Goal: Task Accomplishment & Management: Manage account settings

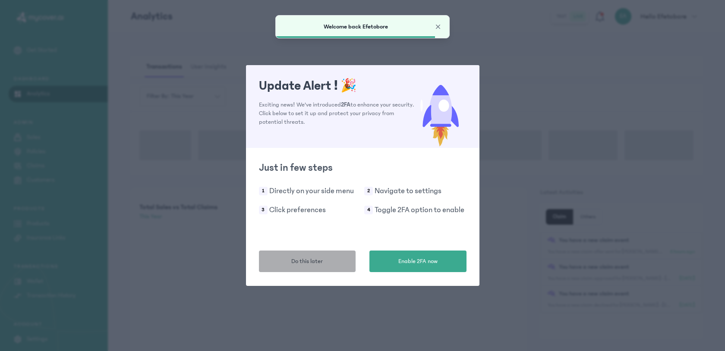
click at [318, 269] on button "Do this later" at bounding box center [307, 262] width 97 height 22
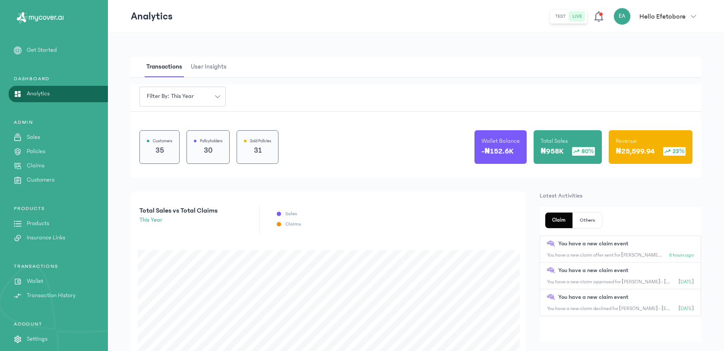
click at [42, 165] on p "Claims" at bounding box center [36, 165] width 18 height 9
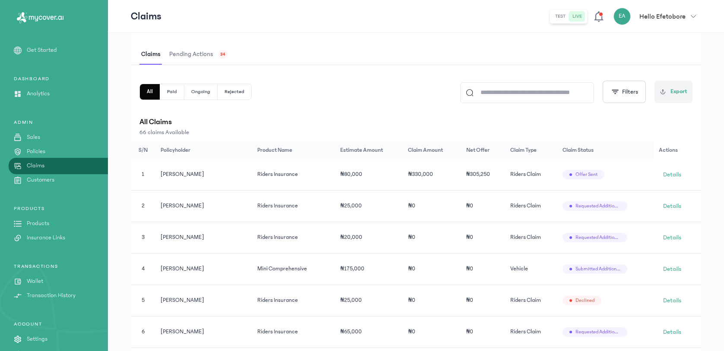
scroll to position [154, 0]
click at [214, 65] on span "Pending actions" at bounding box center [190, 55] width 47 height 20
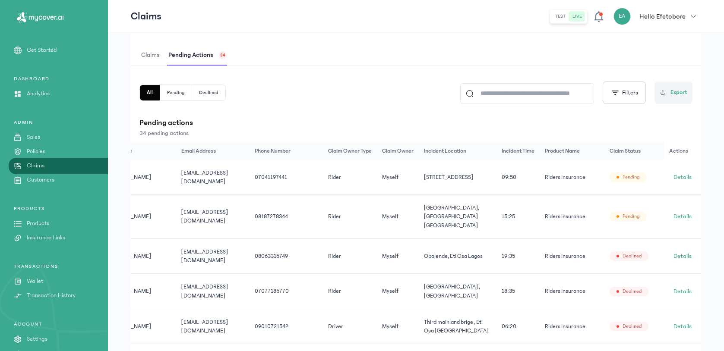
scroll to position [0, 80]
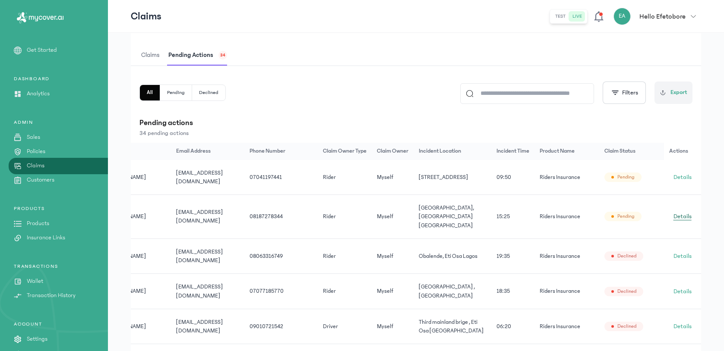
click at [693, 214] on link "Details" at bounding box center [682, 217] width 27 height 14
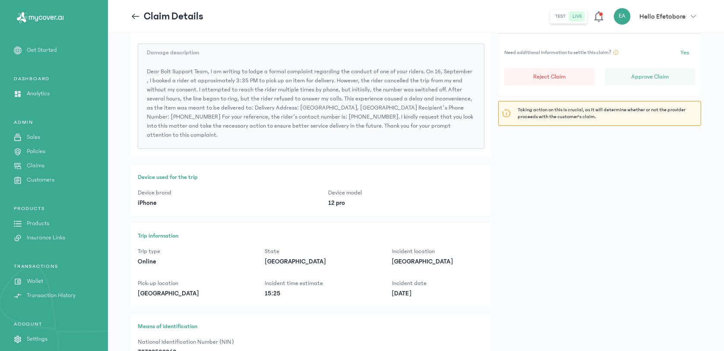
scroll to position [311, 0]
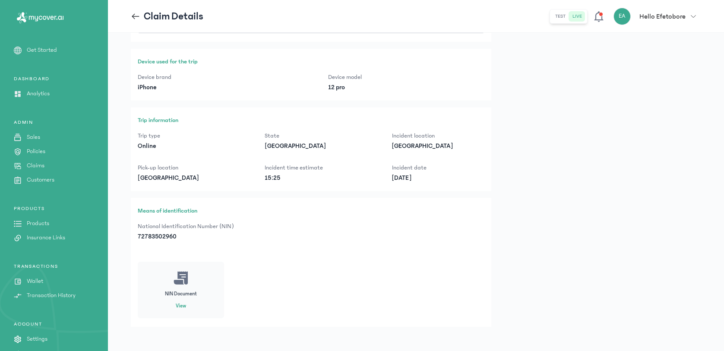
click at [178, 303] on button "View" at bounding box center [181, 306] width 10 height 7
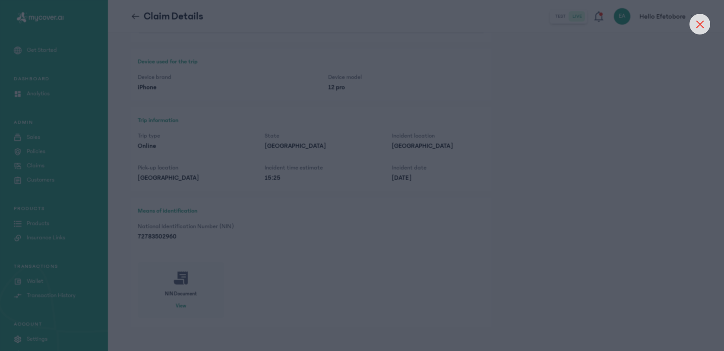
click at [703, 18] on div at bounding box center [699, 24] width 21 height 21
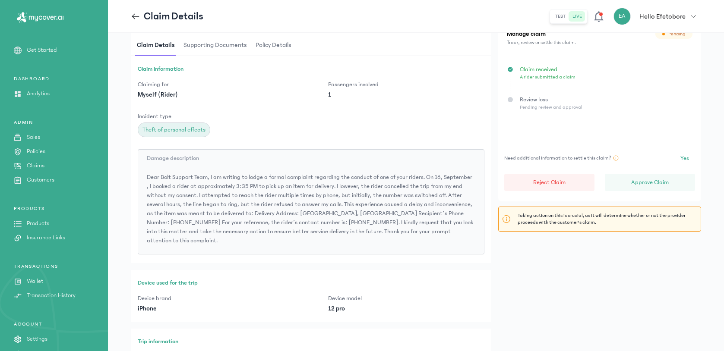
scroll to position [0, 0]
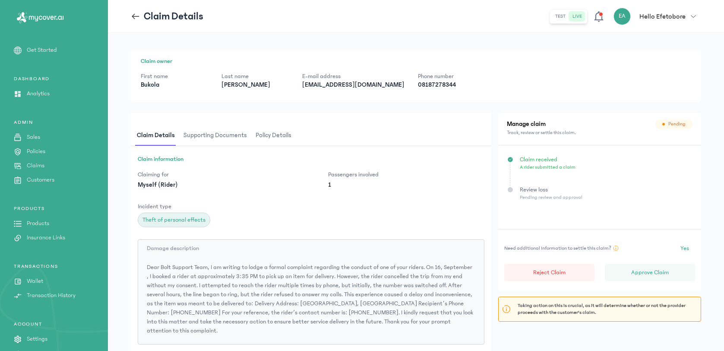
click at [224, 132] on span "Supporting documents" at bounding box center [215, 136] width 67 height 20
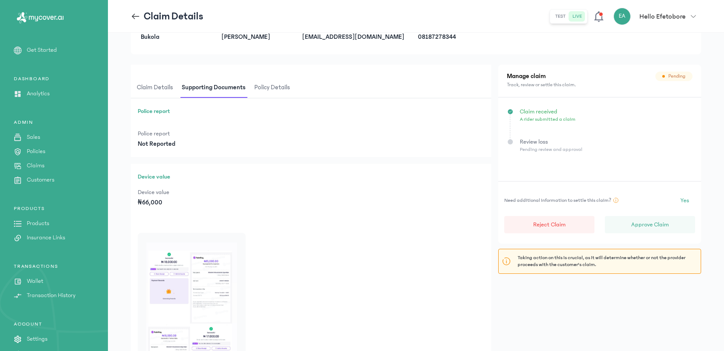
scroll to position [164, 0]
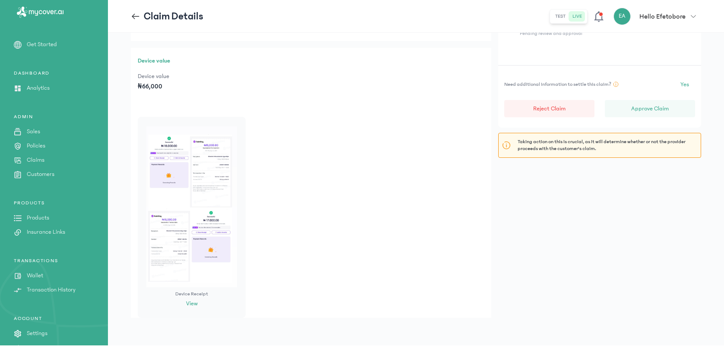
click at [167, 169] on img at bounding box center [191, 206] width 91 height 161
click at [185, 175] on img at bounding box center [191, 206] width 91 height 161
click at [192, 302] on button "View" at bounding box center [192, 303] width 12 height 9
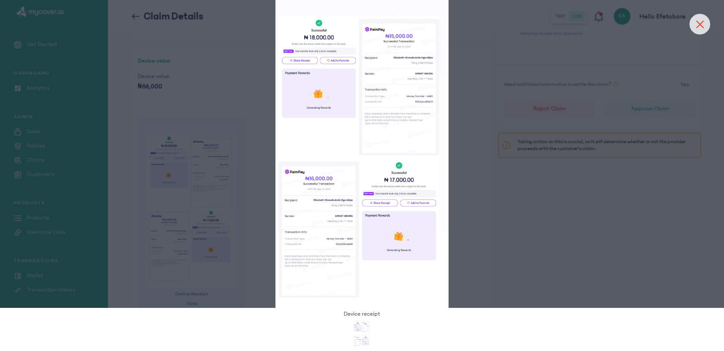
click at [699, 26] on icon at bounding box center [699, 24] width 8 height 8
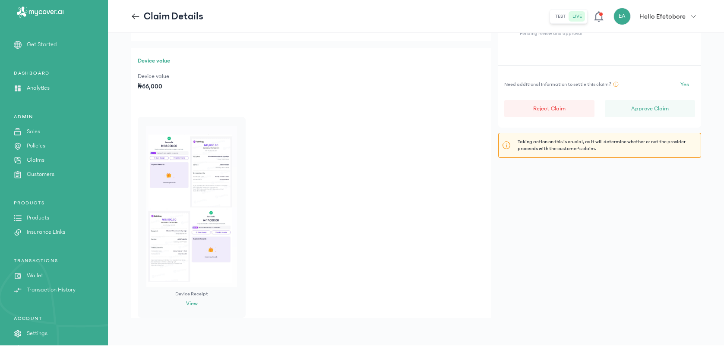
click at [138, 16] on icon at bounding box center [135, 16] width 9 height 9
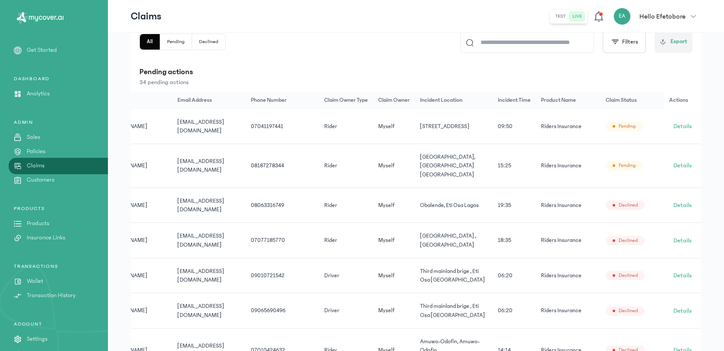
scroll to position [0, 80]
click at [682, 128] on span "Details" at bounding box center [682, 126] width 18 height 9
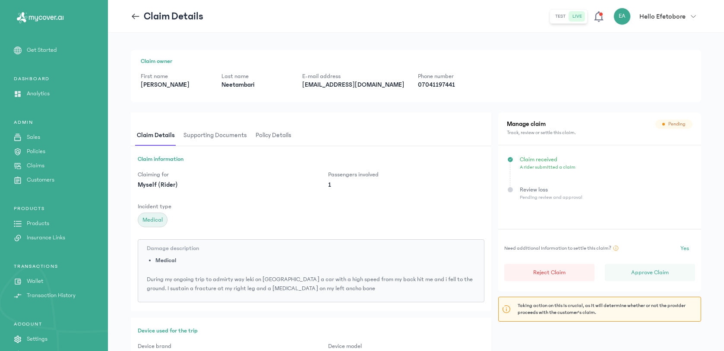
click at [221, 137] on span "Supporting documents" at bounding box center [215, 136] width 67 height 20
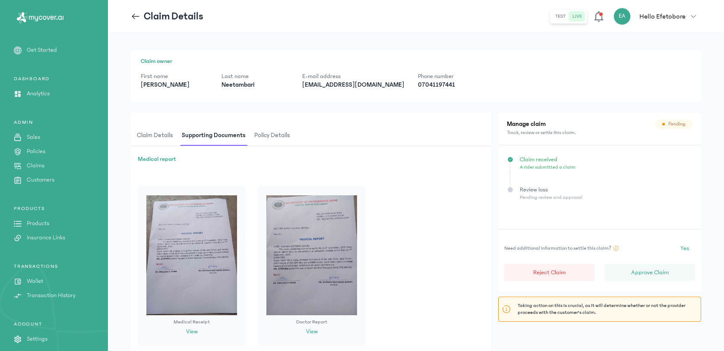
click at [418, 82] on p "07041197441" at bounding box center [451, 85] width 67 height 9
copy p "07041197441"
click at [418, 84] on p "07041197441" at bounding box center [451, 85] width 67 height 9
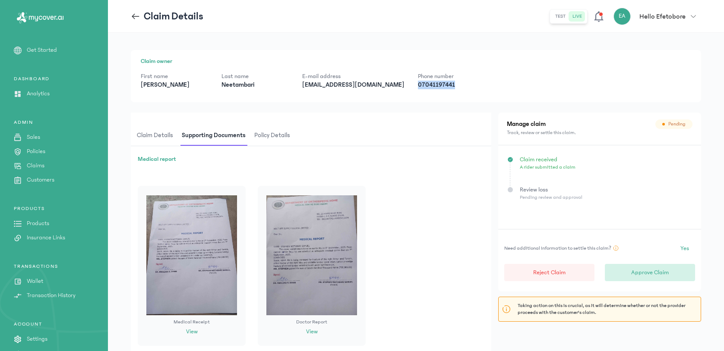
click at [659, 272] on p "Approve Claim" at bounding box center [650, 272] width 38 height 9
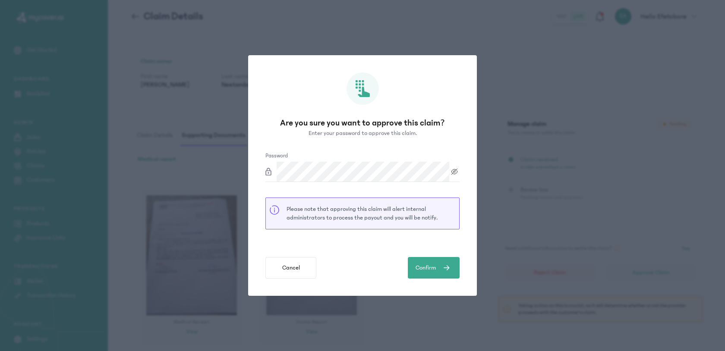
click at [475, 248] on div "Are you sure you want to approve this claim? Enter your password to approve thi…" at bounding box center [362, 175] width 229 height 241
click at [450, 270] on span "submit" at bounding box center [446, 268] width 20 height 10
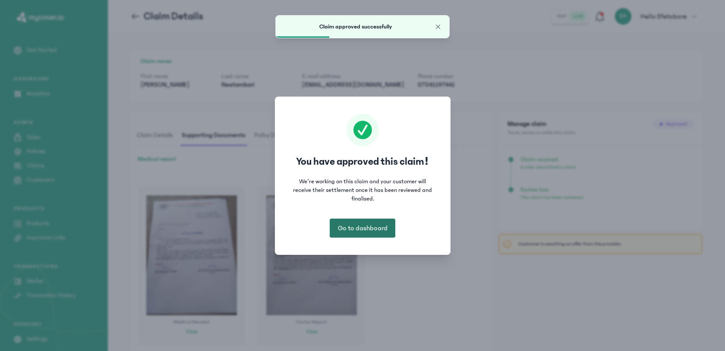
click at [372, 226] on span "Go to dashboard" at bounding box center [363, 228] width 50 height 10
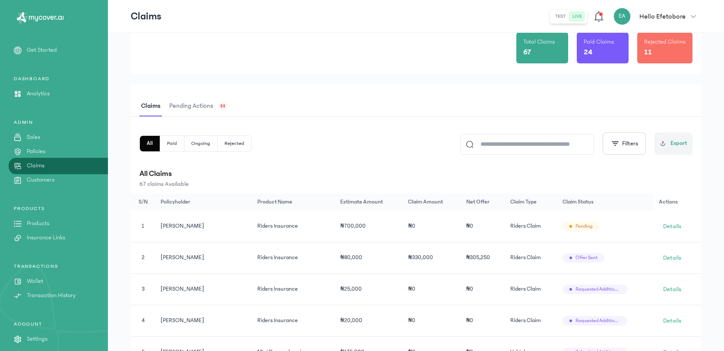
scroll to position [101, 0]
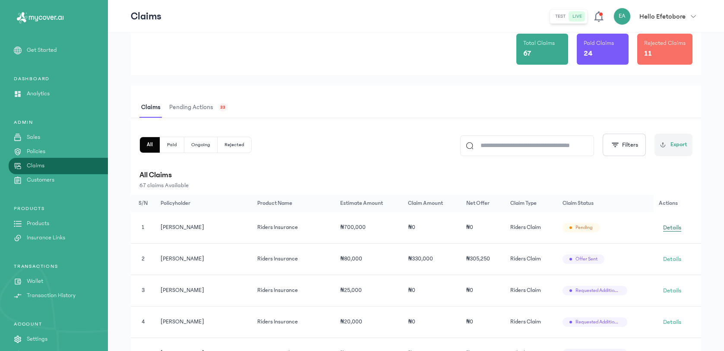
click at [673, 225] on span "Details" at bounding box center [672, 227] width 18 height 9
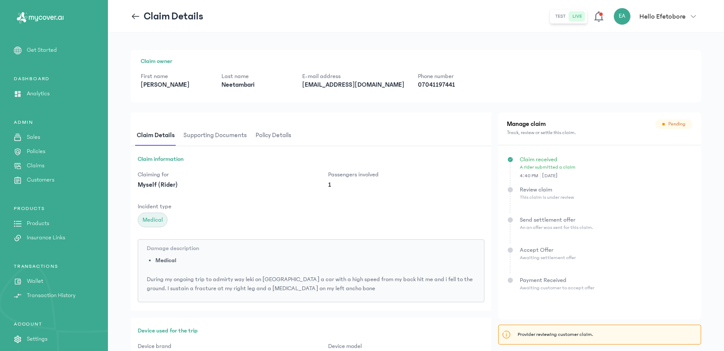
click at [359, 87] on p "[EMAIL_ADDRESS][DOMAIN_NAME]" at bounding box center [353, 85] width 102 height 9
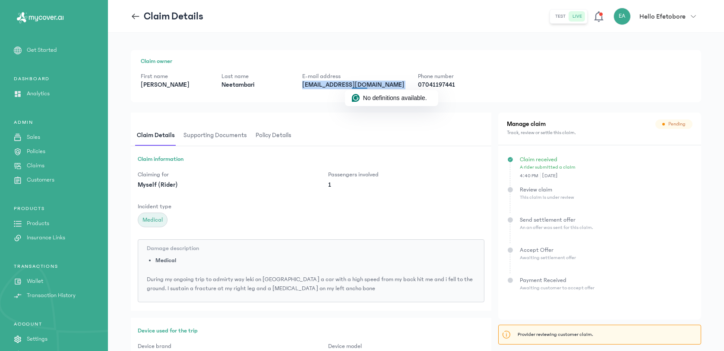
copy p "[EMAIL_ADDRESS][DOMAIN_NAME]"
click at [421, 85] on p "07041197441" at bounding box center [451, 85] width 67 height 9
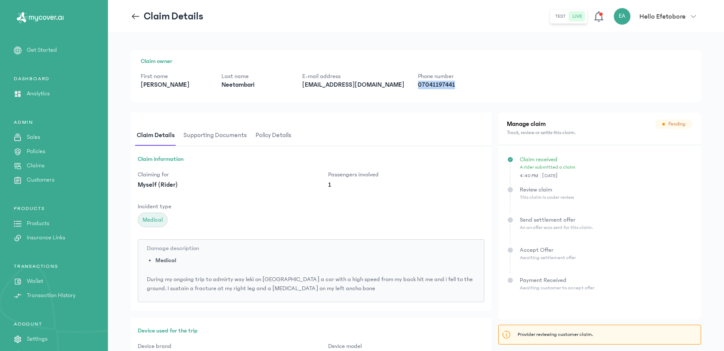
click at [421, 85] on p "07041197441" at bounding box center [451, 85] width 67 height 9
copy p "07041197441"
click at [44, 164] on p "Claims" at bounding box center [36, 165] width 18 height 9
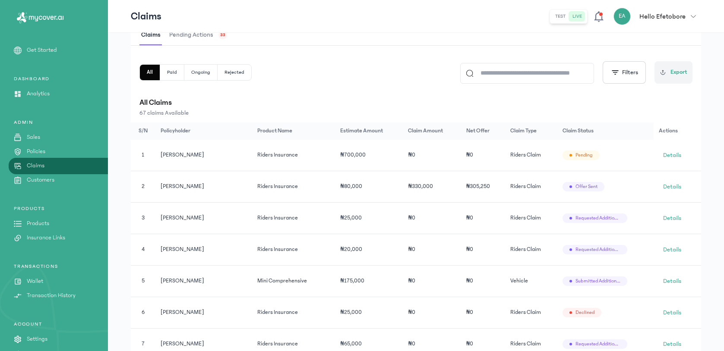
scroll to position [154, 0]
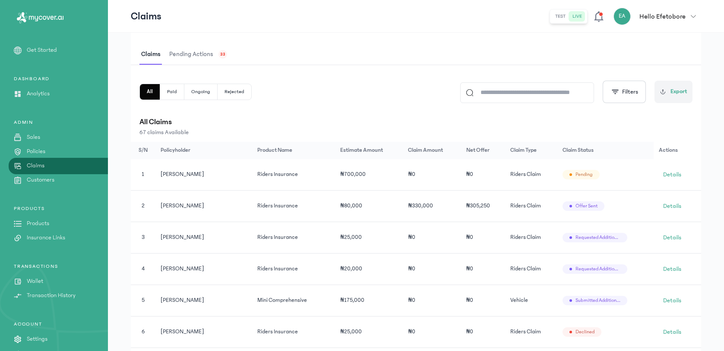
click at [200, 49] on span "Pending actions" at bounding box center [190, 54] width 47 height 20
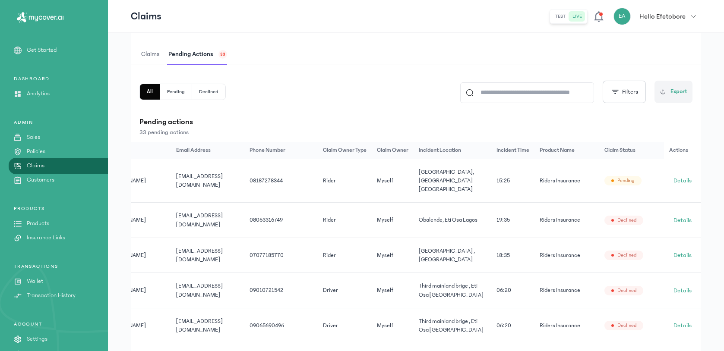
scroll to position [0, 69]
click at [678, 176] on span "Details" at bounding box center [682, 180] width 18 height 9
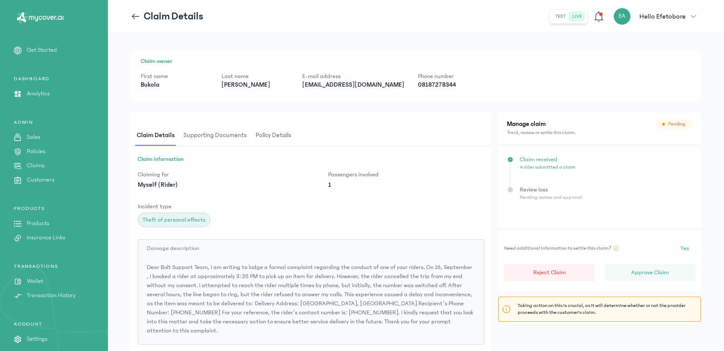
click at [337, 85] on p "[EMAIL_ADDRESS][DOMAIN_NAME]" at bounding box center [353, 85] width 102 height 9
click at [418, 87] on p "08187278344" at bounding box center [451, 85] width 67 height 9
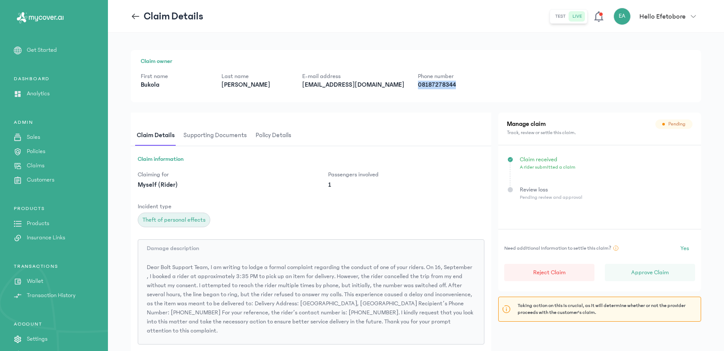
copy p "08187278344"
click at [263, 132] on span "Policy details" at bounding box center [273, 136] width 39 height 20
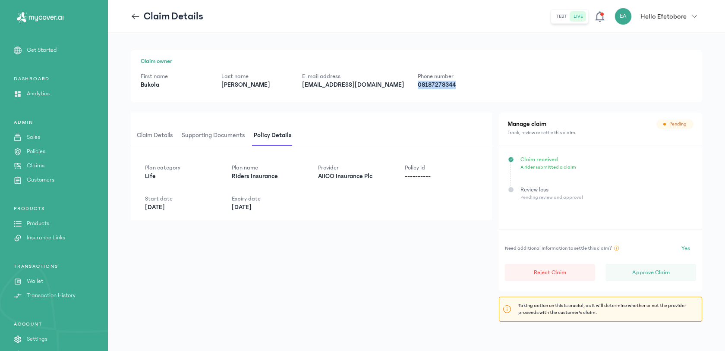
click at [226, 131] on span "Supporting documents" at bounding box center [213, 136] width 67 height 20
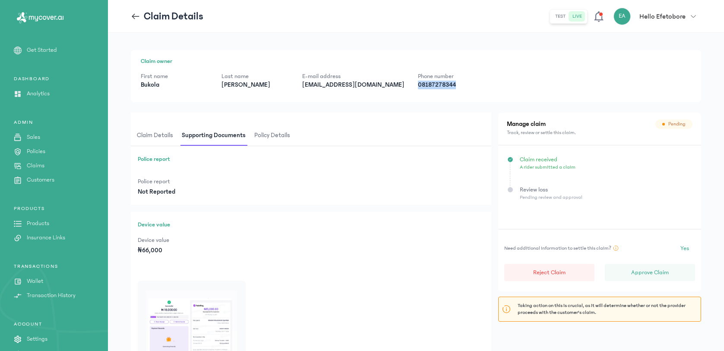
click at [163, 135] on span "Claim details" at bounding box center [155, 136] width 40 height 20
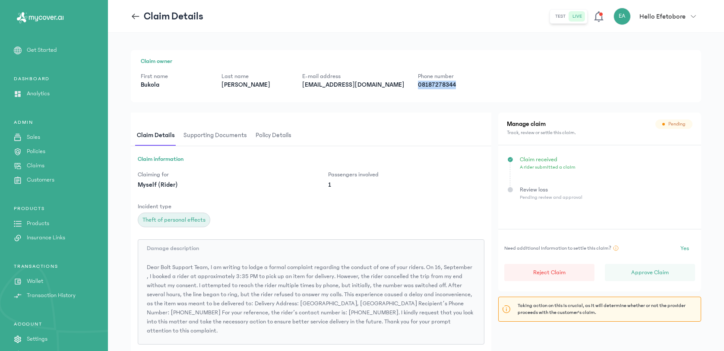
click at [217, 141] on span "Supporting documents" at bounding box center [215, 136] width 67 height 20
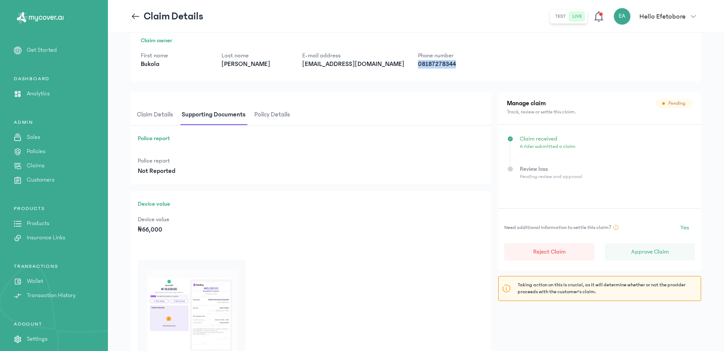
scroll to position [29, 0]
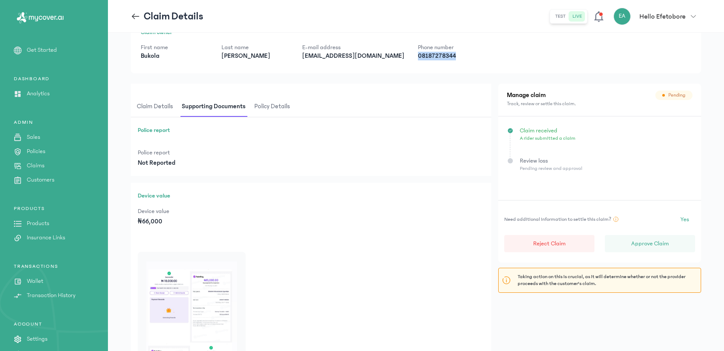
click at [167, 290] on img at bounding box center [191, 341] width 91 height 161
click at [207, 295] on img at bounding box center [191, 341] width 91 height 161
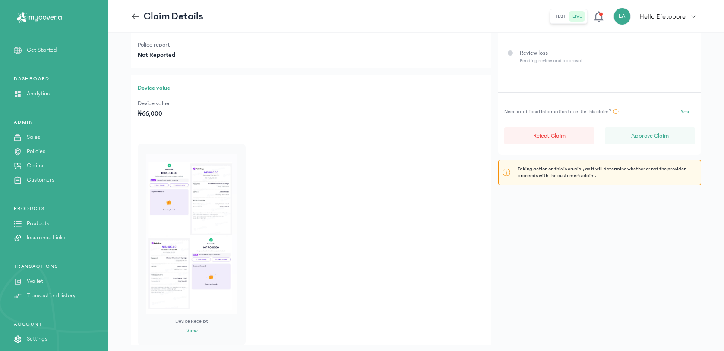
click at [192, 333] on button "View" at bounding box center [192, 331] width 12 height 9
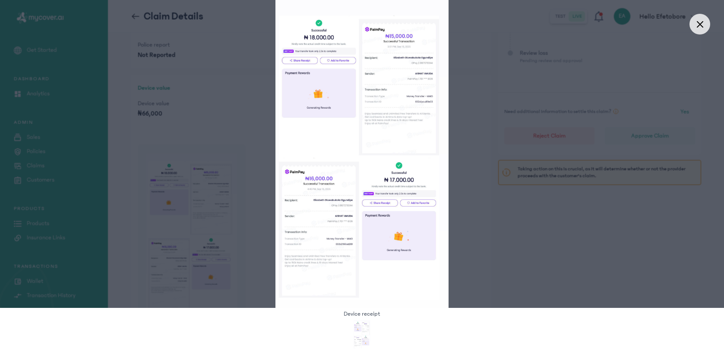
click at [484, 256] on div at bounding box center [362, 154] width 724 height 308
click at [703, 29] on div at bounding box center [699, 24] width 21 height 21
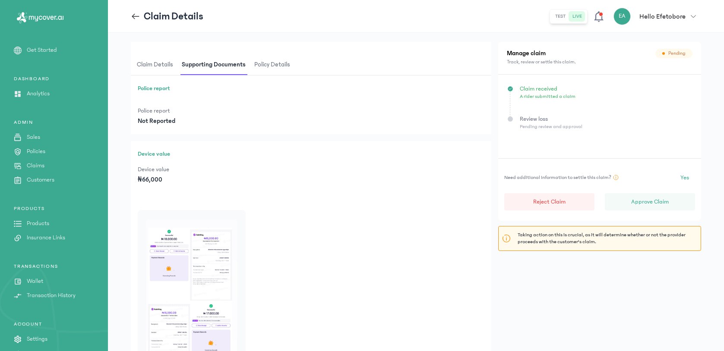
scroll to position [0, 0]
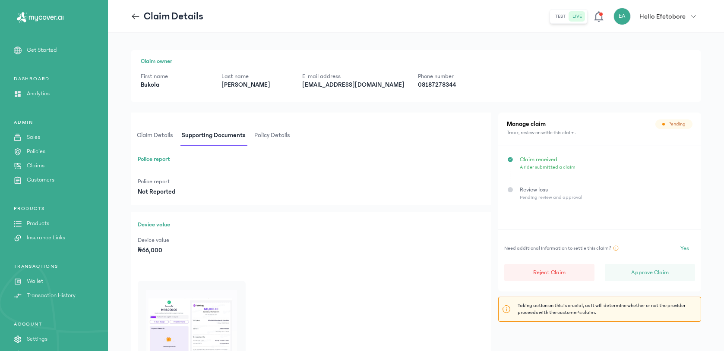
click at [155, 135] on span "Claim details" at bounding box center [155, 136] width 40 height 20
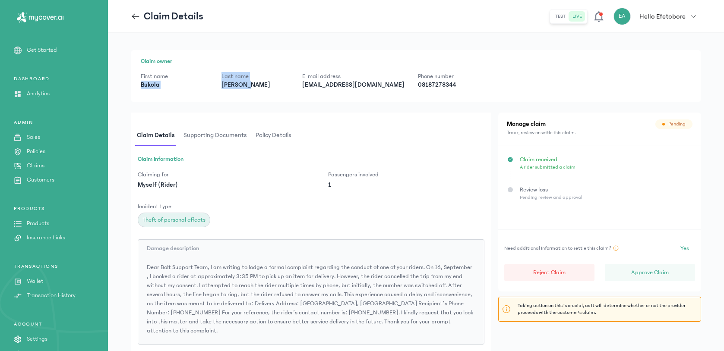
drag, startPoint x: 140, startPoint y: 85, endPoint x: 256, endPoint y: 88, distance: 116.1
click at [256, 88] on div "Claim owner First name [PERSON_NAME] Last name [PERSON_NAME] E-mail address [EM…" at bounding box center [416, 76] width 570 height 52
click at [256, 88] on p "[PERSON_NAME]" at bounding box center [254, 85] width 67 height 9
drag, startPoint x: 252, startPoint y: 86, endPoint x: 135, endPoint y: 87, distance: 117.3
click at [135, 87] on div "Claim owner First name [PERSON_NAME] Last name [PERSON_NAME] E-mail address [EM…" at bounding box center [416, 76] width 570 height 52
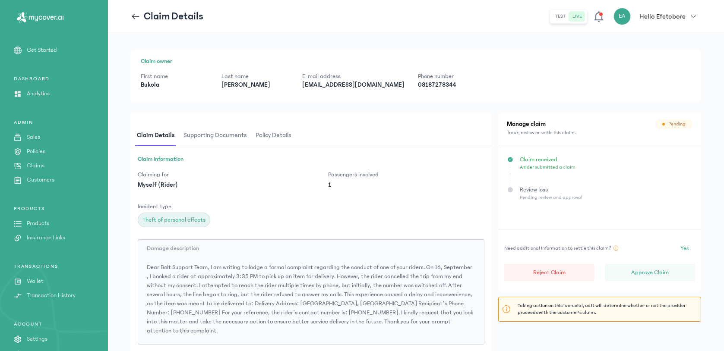
click at [136, 79] on div "Claim owner First name [PERSON_NAME] Last name [PERSON_NAME] E-mail address [EM…" at bounding box center [416, 76] width 570 height 52
drag, startPoint x: 138, startPoint y: 75, endPoint x: 258, endPoint y: 89, distance: 120.4
click at [258, 89] on div "Claim owner First name [PERSON_NAME] Last name [PERSON_NAME] E-mail address [EM…" at bounding box center [416, 76] width 570 height 52
copy div "First name [PERSON_NAME] Last name [PERSON_NAME]"
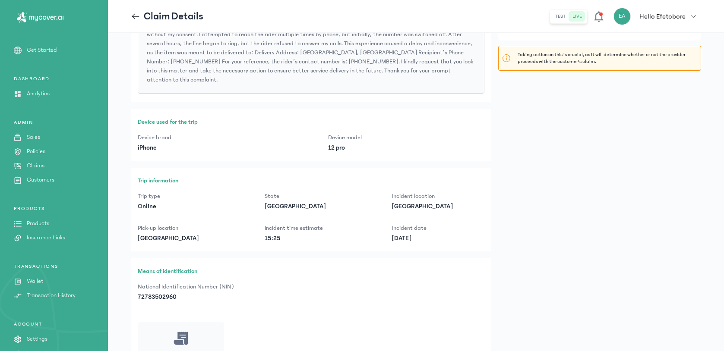
scroll to position [311, 0]
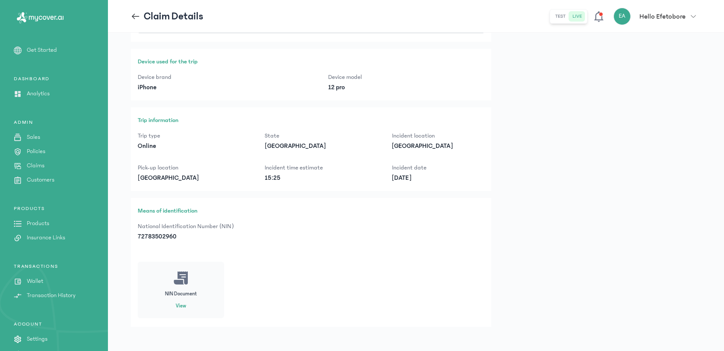
click at [182, 300] on div "NIN Document View" at bounding box center [181, 290] width 86 height 57
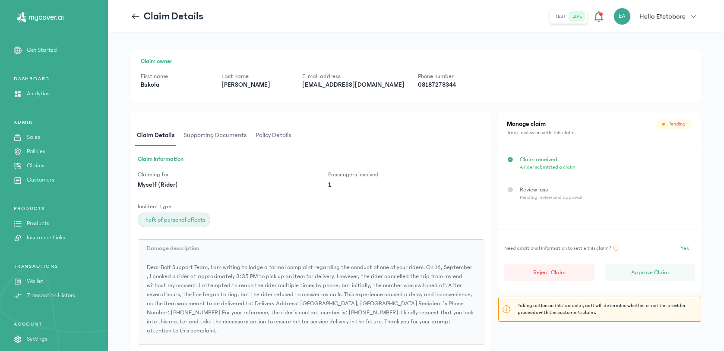
click at [234, 142] on span "Supporting documents" at bounding box center [215, 136] width 67 height 20
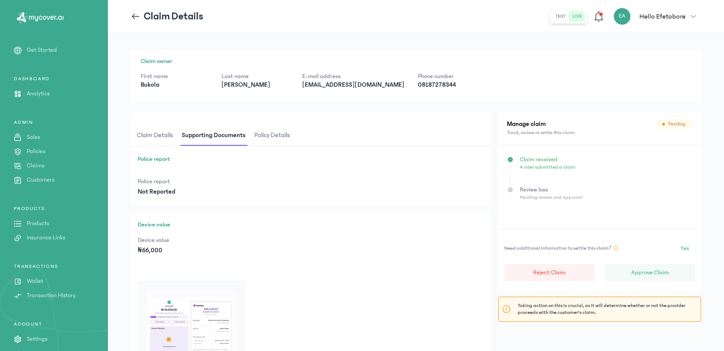
click at [256, 143] on span "Policy details" at bounding box center [271, 136] width 39 height 20
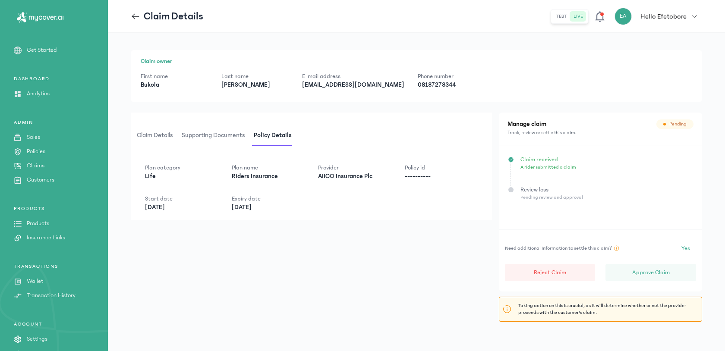
click at [141, 132] on span "Claim details" at bounding box center [155, 136] width 40 height 20
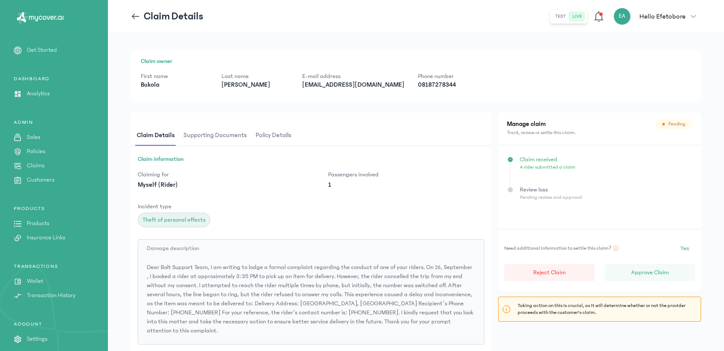
click at [327, 86] on p "[EMAIL_ADDRESS][DOMAIN_NAME]" at bounding box center [353, 85] width 102 height 9
copy p "[EMAIL_ADDRESS][DOMAIN_NAME]"
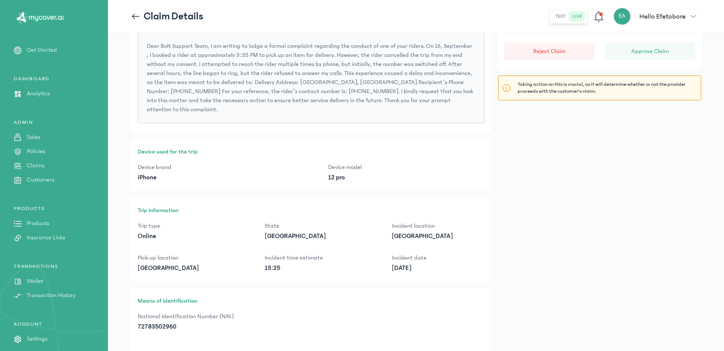
scroll to position [311, 0]
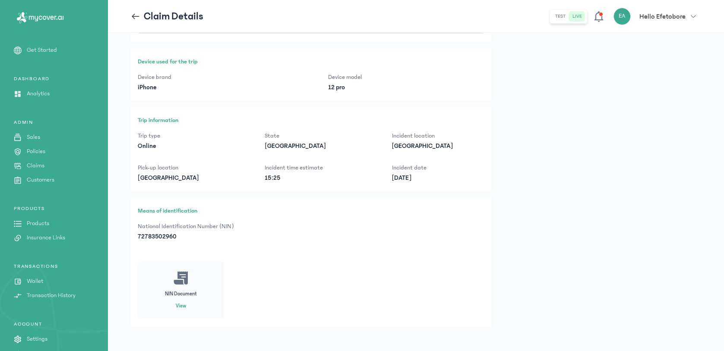
click at [180, 301] on div "NIN Document View" at bounding box center [181, 290] width 86 height 57
click at [182, 303] on button "View" at bounding box center [181, 306] width 10 height 7
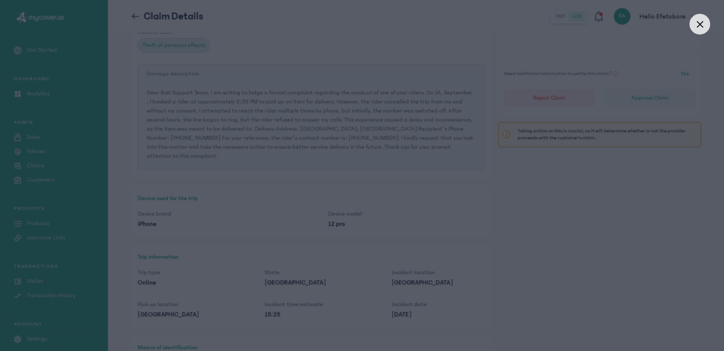
scroll to position [117, 0]
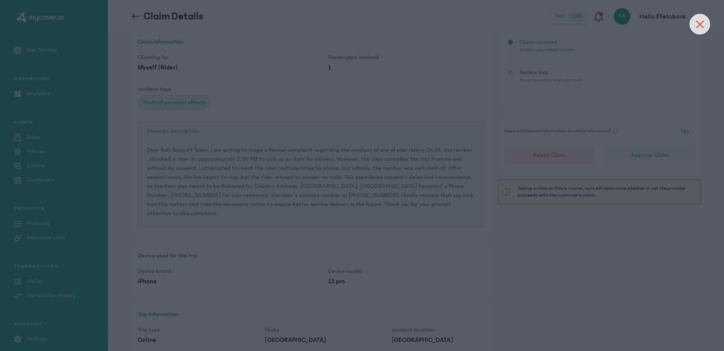
click at [700, 24] on icon at bounding box center [699, 24] width 7 height 7
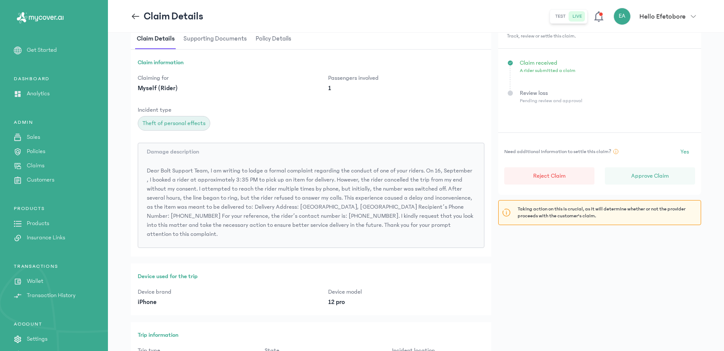
scroll to position [0, 0]
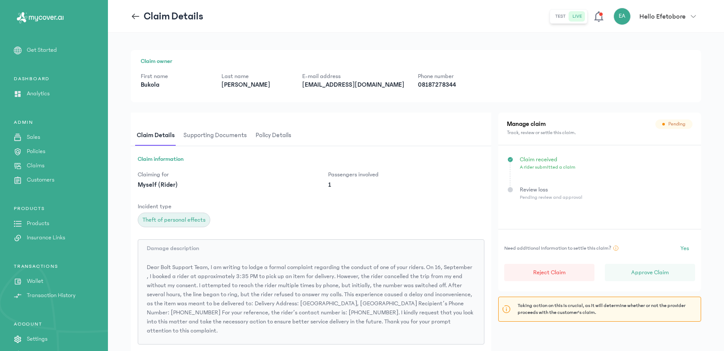
click at [239, 136] on span "Supporting documents" at bounding box center [215, 136] width 67 height 20
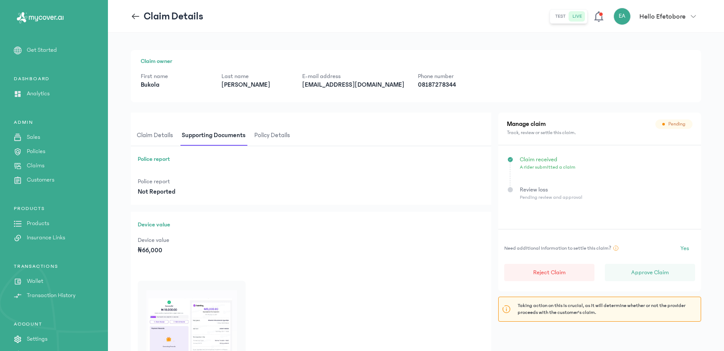
click at [273, 132] on span "Policy details" at bounding box center [271, 136] width 39 height 20
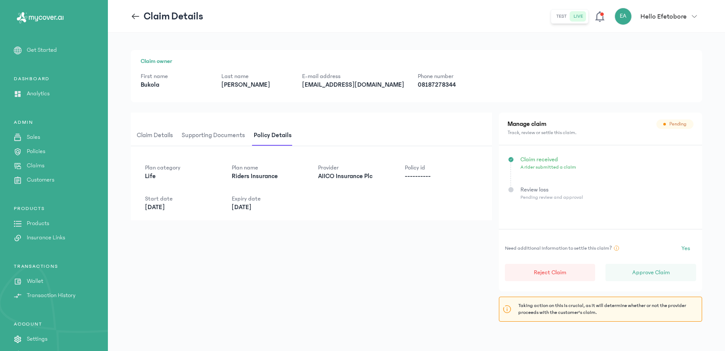
click at [149, 139] on span "Claim details" at bounding box center [155, 136] width 40 height 20
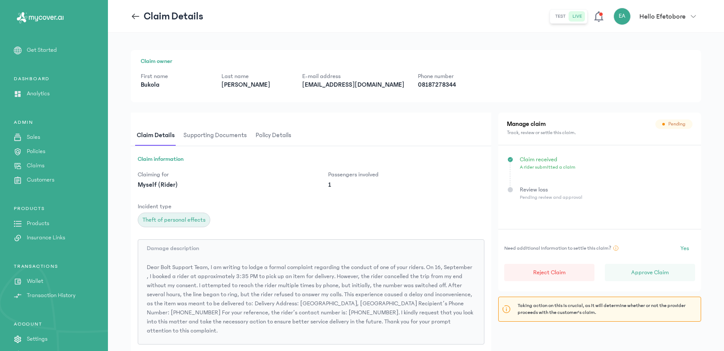
click at [233, 141] on span "Supporting documents" at bounding box center [215, 136] width 67 height 20
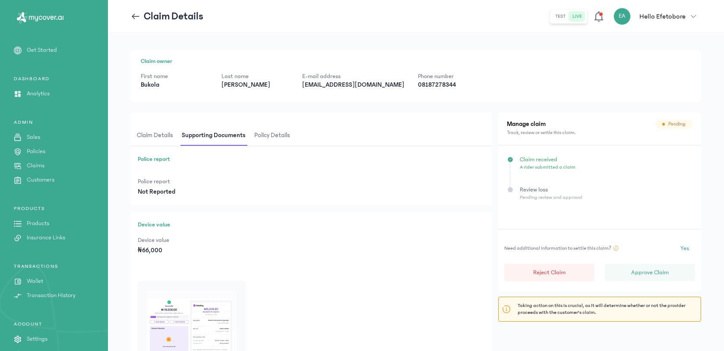
click at [273, 135] on span "Policy details" at bounding box center [271, 136] width 39 height 20
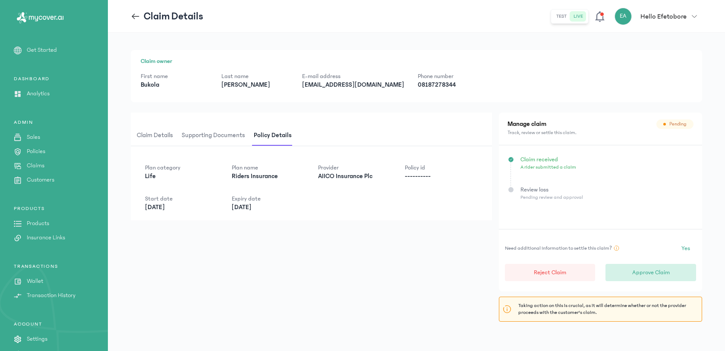
click at [645, 271] on p "Approve Claim" at bounding box center [651, 272] width 38 height 9
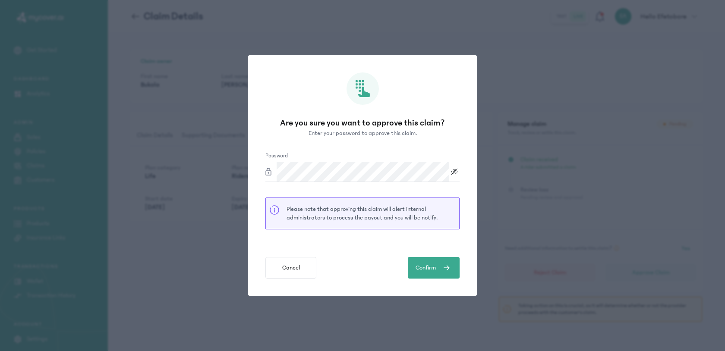
click at [455, 170] on icon at bounding box center [454, 171] width 10 height 7
click at [468, 190] on div "Are you sure you want to approve this claim? Enter your password to approve thi…" at bounding box center [362, 175] width 229 height 241
click at [435, 260] on button "Confirm" at bounding box center [434, 268] width 52 height 22
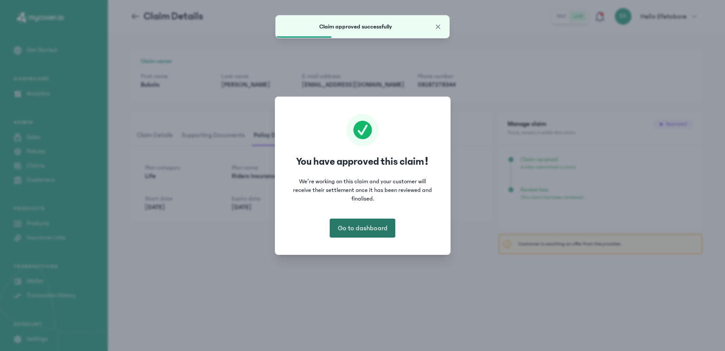
click at [378, 232] on span "Go to dashboard" at bounding box center [363, 228] width 50 height 10
